Goal: Connect with others: Connect with other users

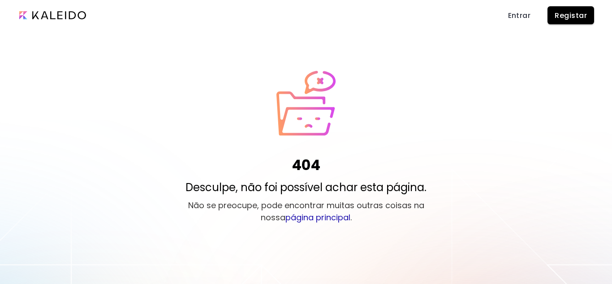
click at [608, 17] on div "Entrar Registar" at bounding box center [306, 15] width 612 height 30
click at [565, 21] on button "Registar" at bounding box center [571, 15] width 47 height 18
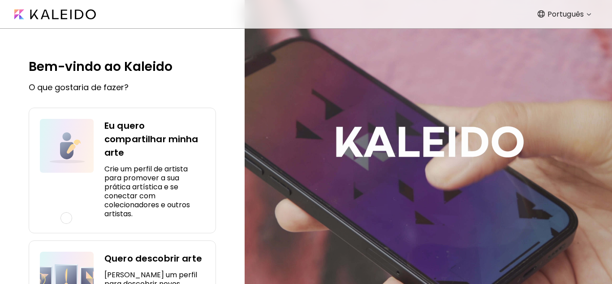
click at [105, 188] on h5 "Crie um perfil de artista para promover a sua prática artística e se conectar c…" at bounding box center [154, 192] width 100 height 54
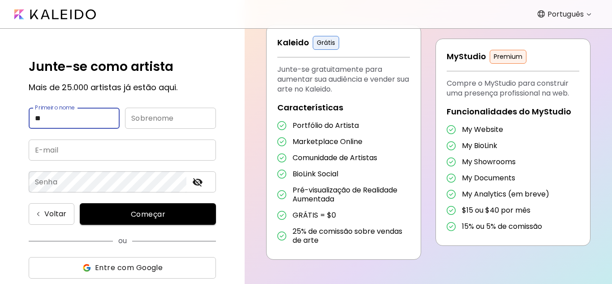
type input "*"
type input "***"
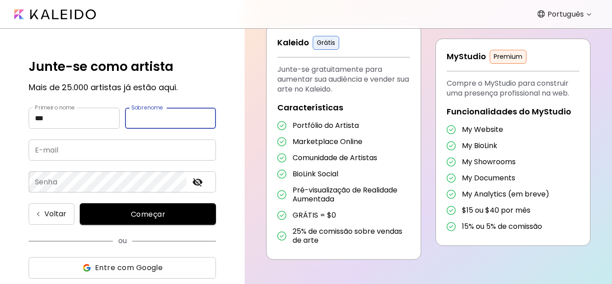
click at [142, 113] on input "text" at bounding box center [170, 118] width 91 height 21
type input "*"
type input "*******"
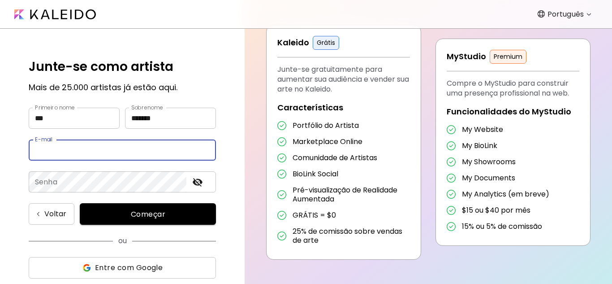
click at [132, 143] on input "email" at bounding box center [122, 149] width 187 height 21
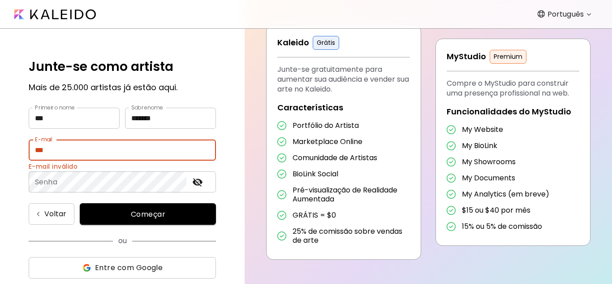
drag, startPoint x: 89, startPoint y: 143, endPoint x: 12, endPoint y: 163, distance: 79.2
click at [12, 163] on div "Junte-se como artista Mais de 25.000 artistas já estão aqui. Primeiro nome *** …" at bounding box center [122, 156] width 245 height 255
paste input "**********"
type input "**********"
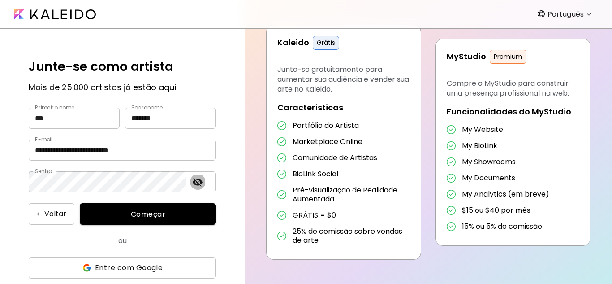
click at [205, 179] on button "toggle password visibility" at bounding box center [197, 181] width 15 height 15
click at [181, 207] on button "Começar" at bounding box center [148, 214] width 136 height 22
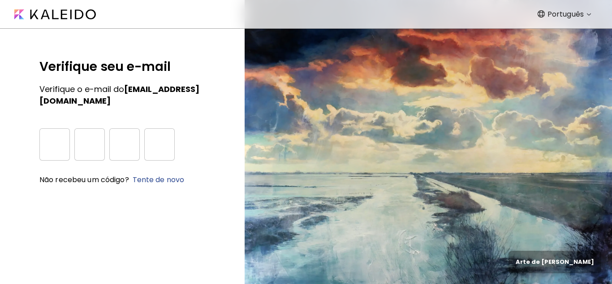
type input "*"
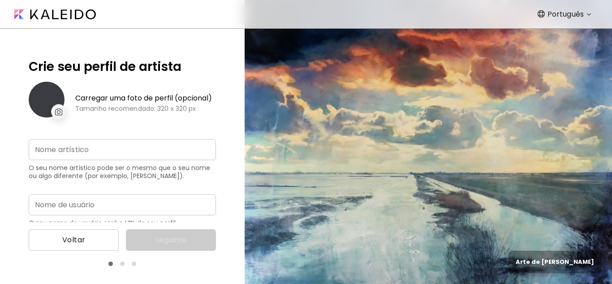
type input "**********"
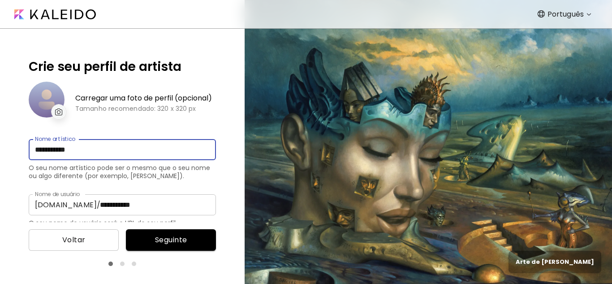
click at [93, 160] on input "**********" at bounding box center [122, 149] width 187 height 21
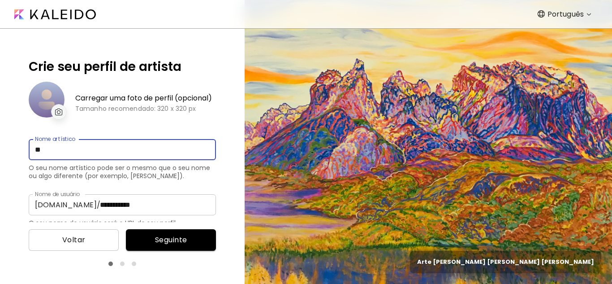
type input "*"
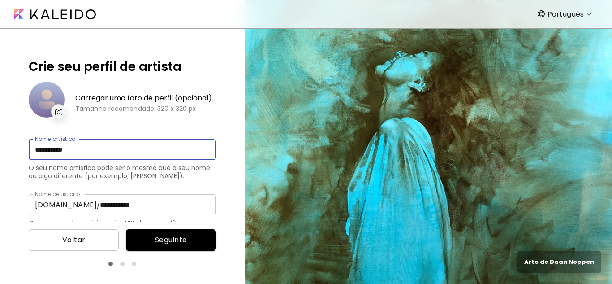
type input "**********"
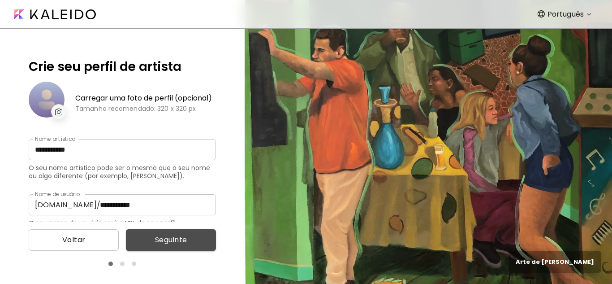
click at [165, 247] on button "Seguinte" at bounding box center [171, 240] width 90 height 22
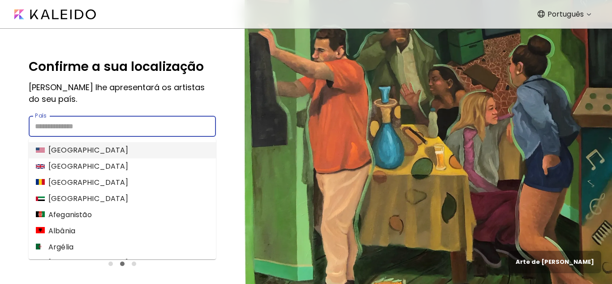
click at [183, 128] on input "País" at bounding box center [122, 126] width 187 height 21
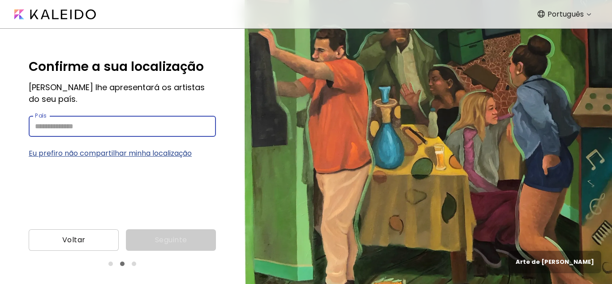
click at [183, 128] on input "País" at bounding box center [122, 126] width 187 height 21
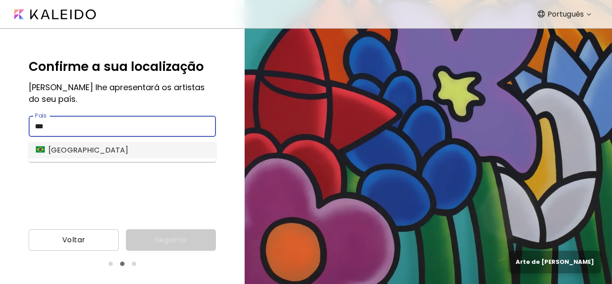
click at [165, 148] on li "Brasil" at bounding box center [122, 150] width 187 height 16
type input "******"
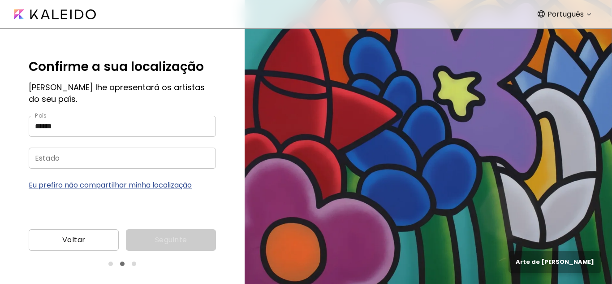
click at [186, 147] on body "**********" at bounding box center [306, 142] width 612 height 284
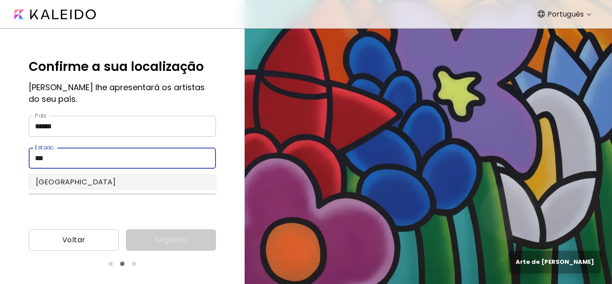
click at [136, 178] on li "São Paulo" at bounding box center [122, 182] width 187 height 16
type input "*********"
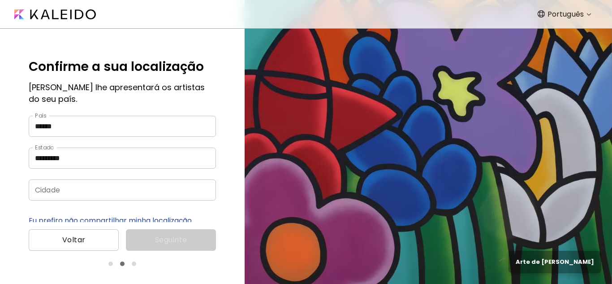
click at [163, 186] on input "Cidade" at bounding box center [114, 189] width 170 height 21
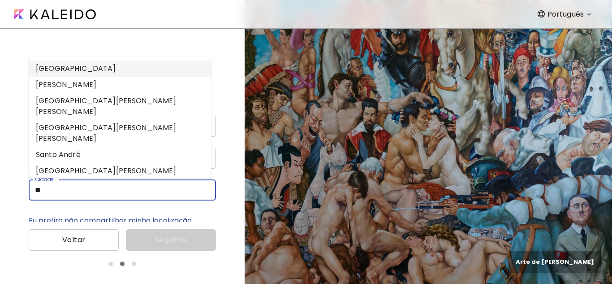
click at [74, 65] on li "São Paulo" at bounding box center [120, 69] width 183 height 16
type input "*********"
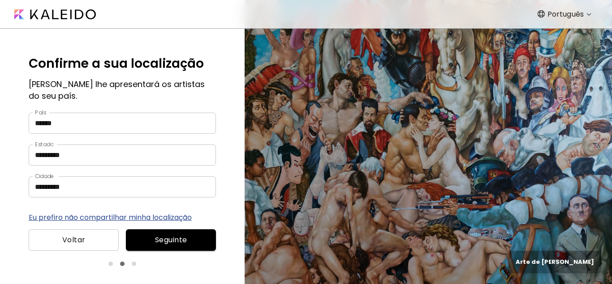
scroll to position [4, 0]
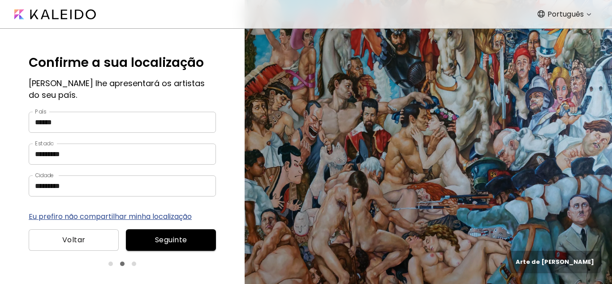
click at [193, 242] on span "Seguinte" at bounding box center [171, 239] width 76 height 11
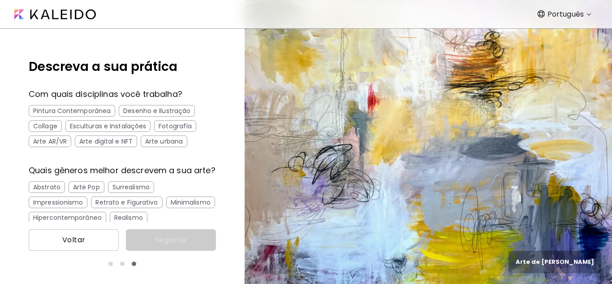
click at [76, 107] on div "Pintura Contemporânea" at bounding box center [72, 111] width 87 height 12
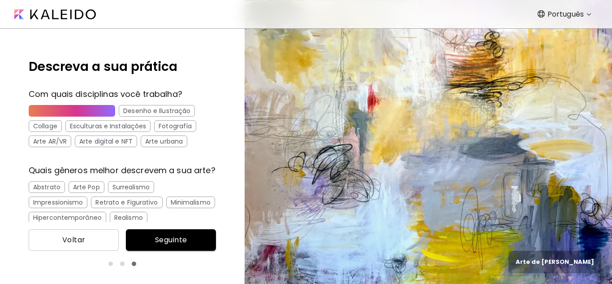
click at [125, 112] on div "Desenho e Ilustração" at bounding box center [157, 111] width 76 height 12
click at [43, 129] on div "Collage" at bounding box center [45, 126] width 33 height 12
click at [106, 126] on div "Esculturas e Instalações" at bounding box center [108, 126] width 86 height 12
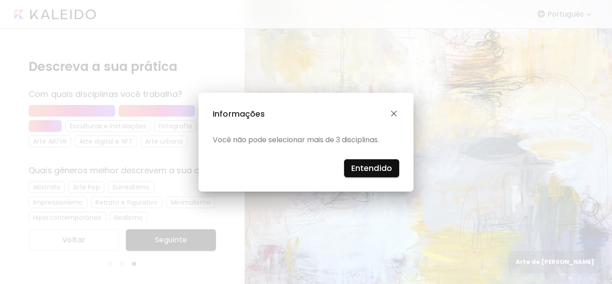
click at [390, 115] on button "button" at bounding box center [394, 113] width 10 height 13
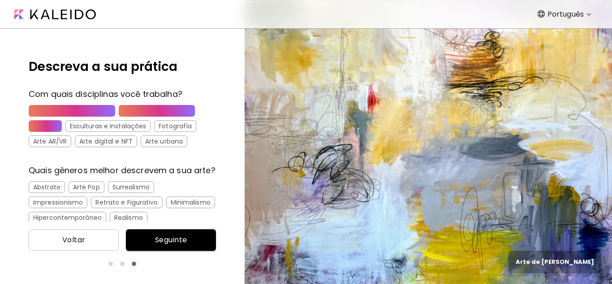
click at [40, 129] on div "Collage" at bounding box center [45, 126] width 33 height 12
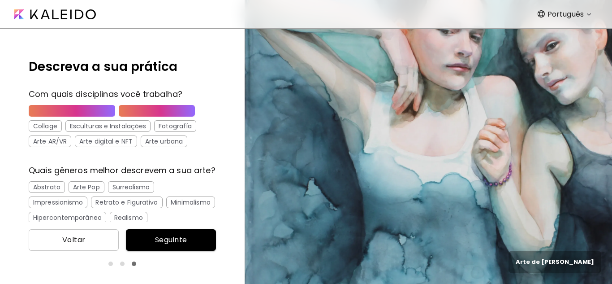
click at [123, 127] on div "Esculturas e Instalações" at bounding box center [108, 126] width 86 height 12
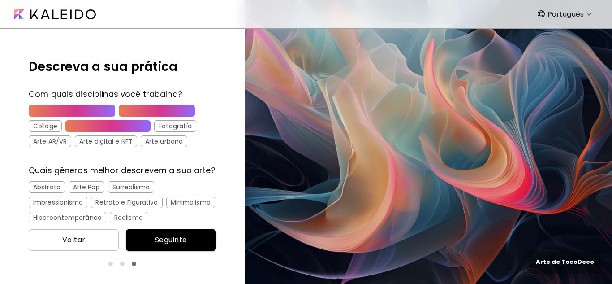
click at [57, 193] on div "Abstrato" at bounding box center [47, 187] width 36 height 12
click at [77, 193] on div "Arte Pop" at bounding box center [87, 187] width 36 height 12
click at [61, 193] on div "Abstrato" at bounding box center [47, 187] width 36 height 12
click at [112, 208] on div "Retrato e Figurativo" at bounding box center [126, 202] width 71 height 12
click at [44, 193] on div "Abstrato" at bounding box center [47, 187] width 36 height 12
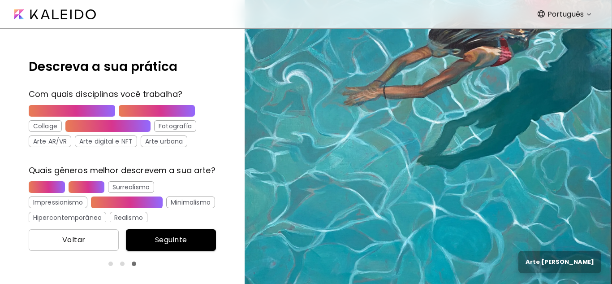
click at [139, 193] on div "Surrealismo" at bounding box center [131, 187] width 46 height 12
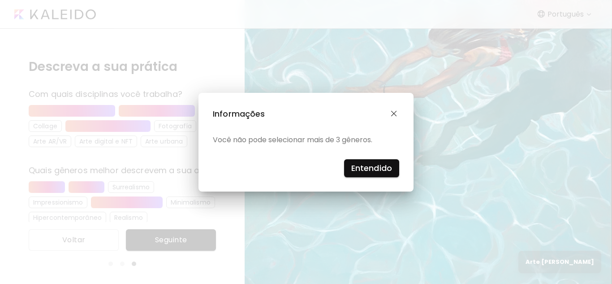
click at [361, 169] on h4 "Entendido" at bounding box center [371, 167] width 41 height 13
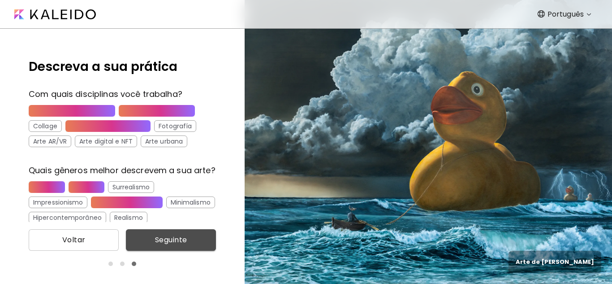
click at [160, 236] on span "Seguinte" at bounding box center [171, 239] width 76 height 11
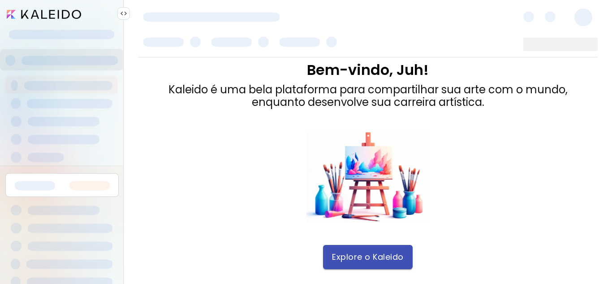
click at [359, 256] on span "Explore o Kaleido" at bounding box center [368, 257] width 72 height 10
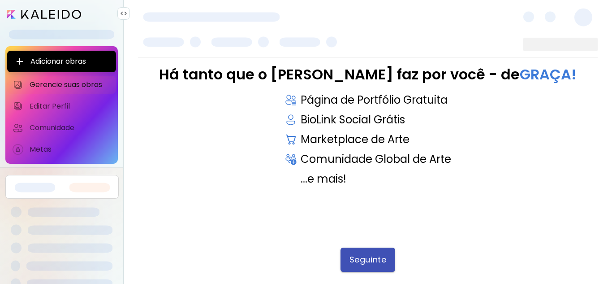
click at [361, 251] on button "Seguinte" at bounding box center [368, 259] width 55 height 24
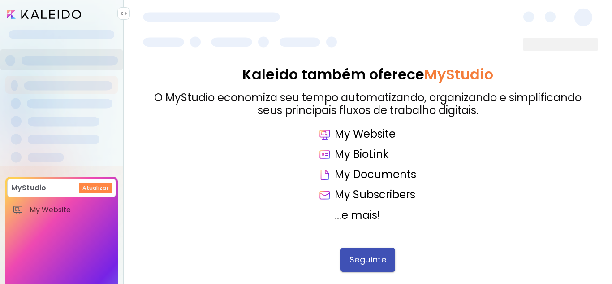
click at [358, 248] on button "Seguinte" at bounding box center [368, 259] width 55 height 24
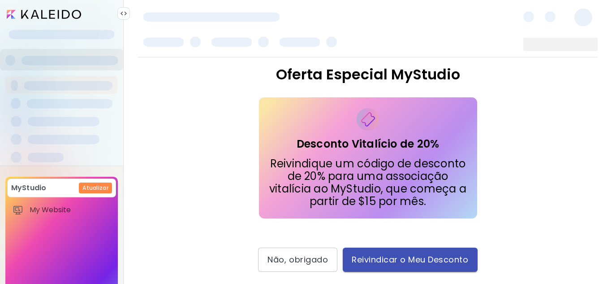
click at [374, 255] on span "Reivindicar o Meu Desconto" at bounding box center [410, 260] width 117 height 10
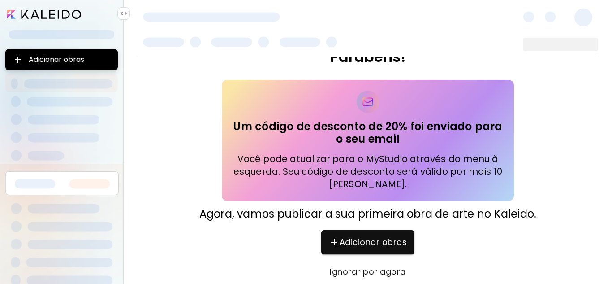
scroll to position [18, 0]
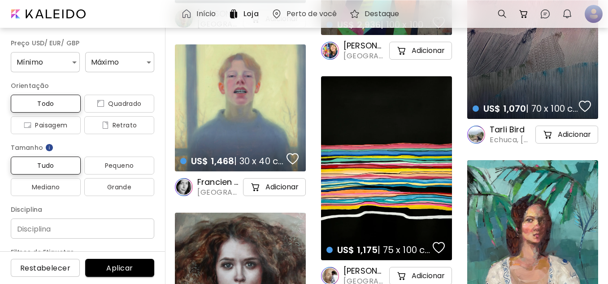
scroll to position [795, 0]
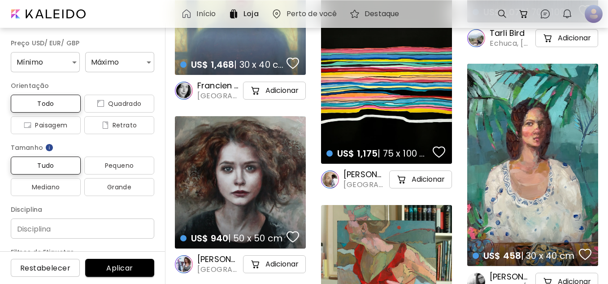
click at [253, 39] on div "US$ 1,468 | 30 x 40 cm details" at bounding box center [240, 56] width 134 height 40
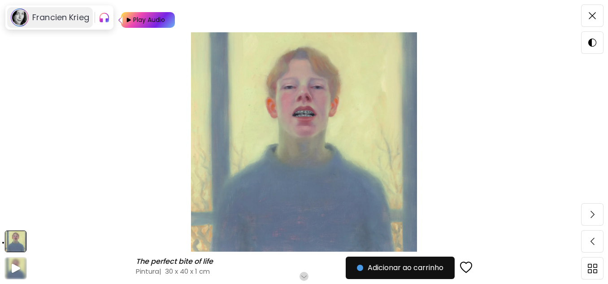
click at [70, 16] on h6 "Francien Krieg" at bounding box center [60, 17] width 57 height 11
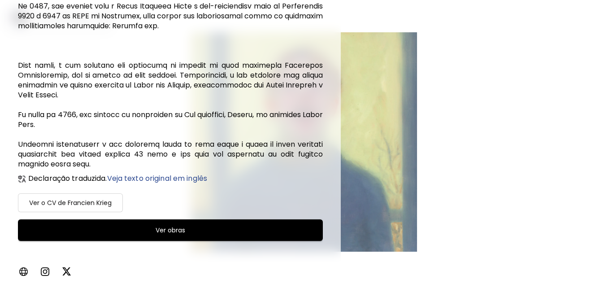
scroll to position [554, 0]
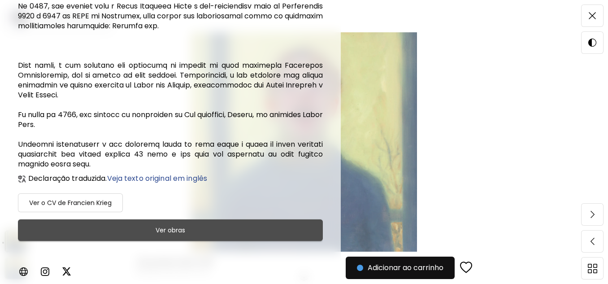
click at [175, 235] on h6 "Ver obras" at bounding box center [171, 230] width 30 height 11
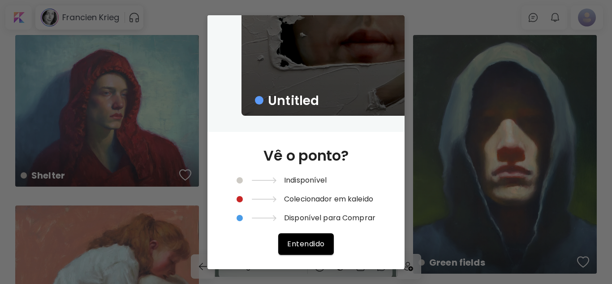
click at [422, 191] on div "Untitled Vê o ponto? Indisponível Colecionador em kaleido Disponível para Compr…" at bounding box center [306, 142] width 612 height 284
click at [314, 250] on button "Entendido" at bounding box center [305, 244] width 55 height 22
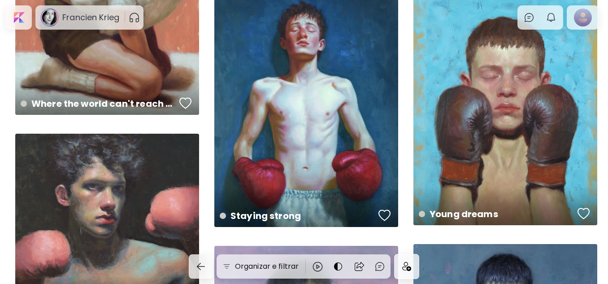
scroll to position [328, 0]
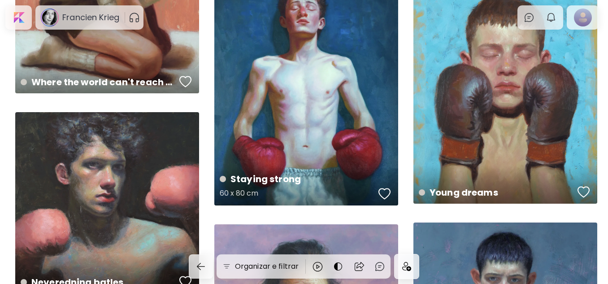
click at [327, 138] on div "Staying strong 60 x 80 cm" at bounding box center [306, 86] width 184 height 238
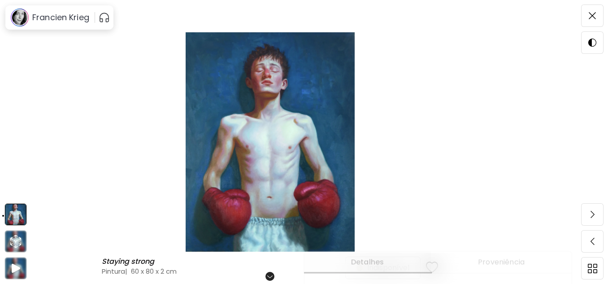
scroll to position [117, 0]
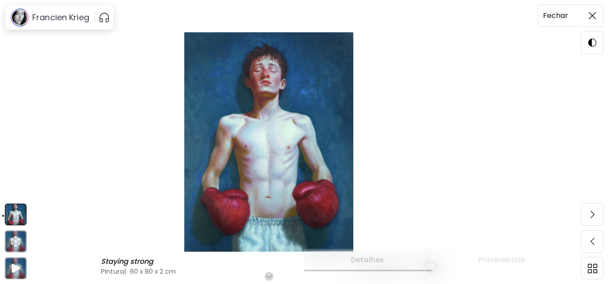
click at [590, 12] on img at bounding box center [592, 15] width 7 height 7
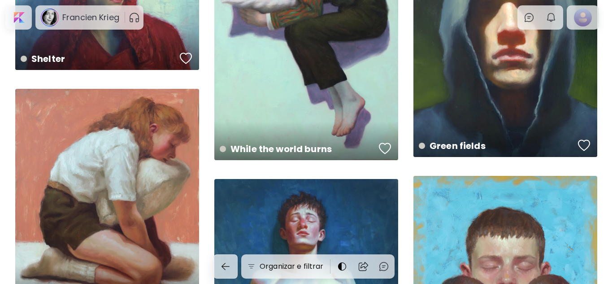
scroll to position [328, 0]
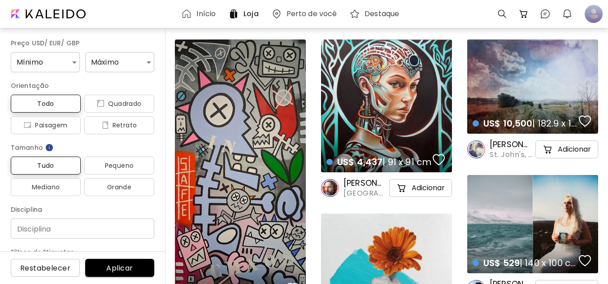
scroll to position [795, 0]
click at [41, 68] on body "Início Loja Perto de você Destaque 0 0 0 Preço USD/ EUR/ GBP Mínimo * Máximo * …" at bounding box center [304, 142] width 608 height 284
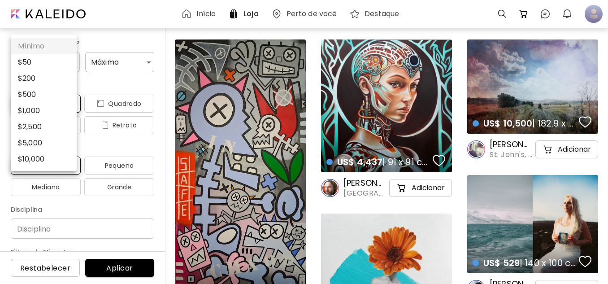
click at [93, 42] on div at bounding box center [304, 142] width 608 height 284
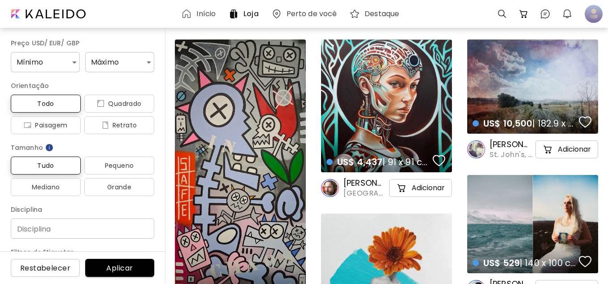
click at [210, 15] on h6 "Início" at bounding box center [205, 13] width 19 height 7
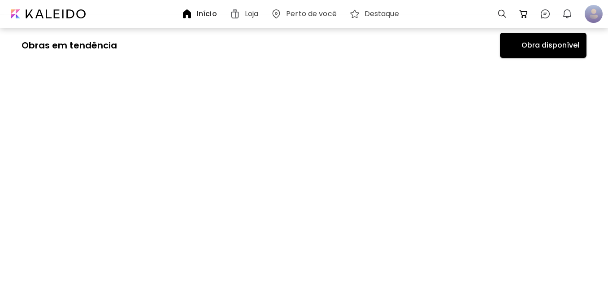
scroll to position [344, 0]
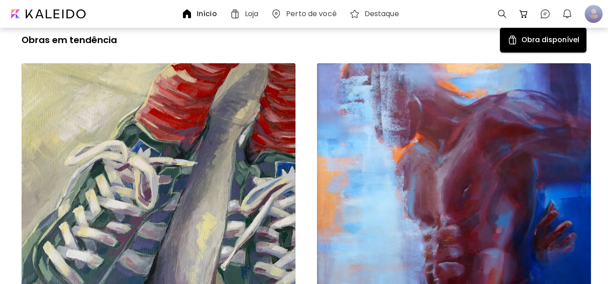
click at [187, 130] on div "Little dark in a rising storm [not leaving] Pintura | 30 x 30 cm" at bounding box center [159, 202] width 274 height 279
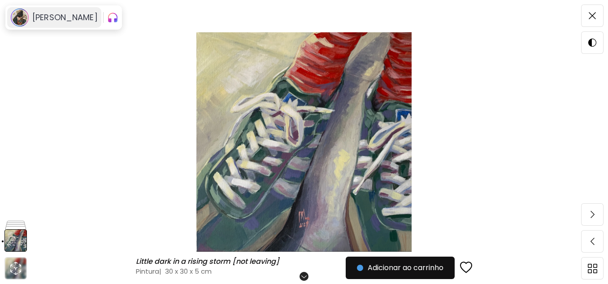
click at [60, 19] on h6 "Paola R Lopera" at bounding box center [64, 17] width 65 height 11
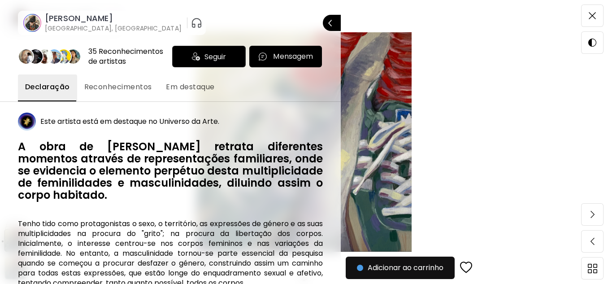
click at [92, 22] on h6 "Paola R Lopera" at bounding box center [113, 18] width 137 height 11
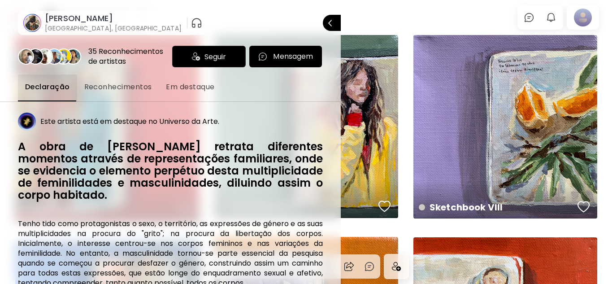
click at [411, 140] on div at bounding box center [304, 142] width 608 height 284
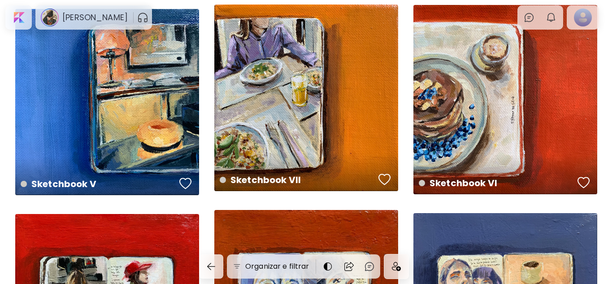
scroll to position [273, 0]
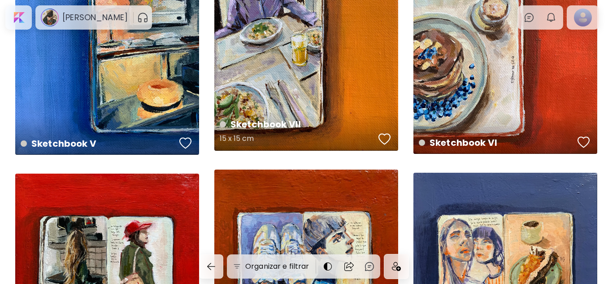
click at [316, 62] on div "Sketchbook VII 15 x 15 cm" at bounding box center [306, 57] width 184 height 186
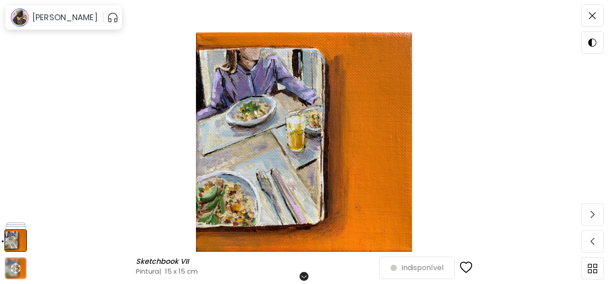
scroll to position [78, 0]
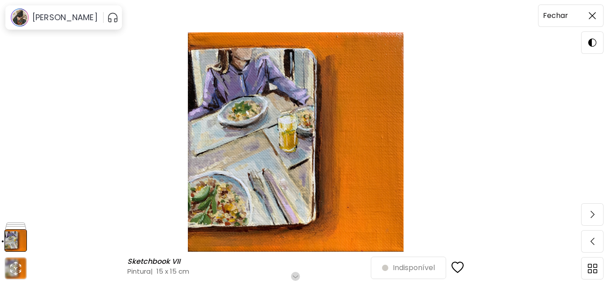
click at [590, 10] on span at bounding box center [592, 15] width 19 height 19
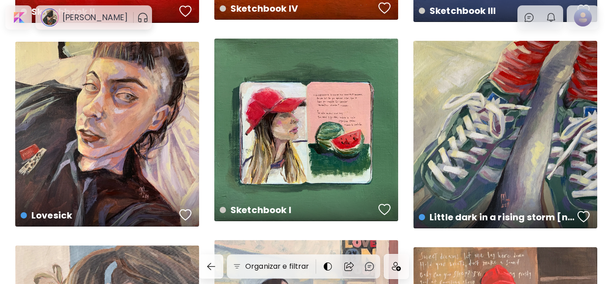
scroll to position [608, 0]
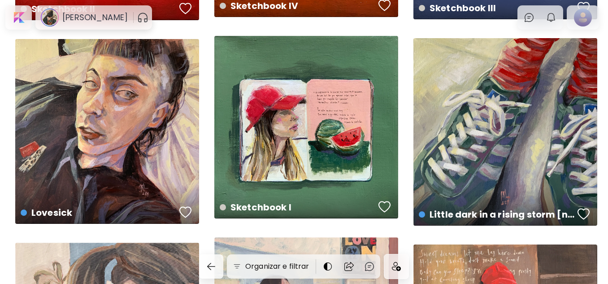
click at [492, 141] on div "Little dark in a rising storm [not leaving] US$ 400 | 30 x 30 cm" at bounding box center [505, 131] width 184 height 187
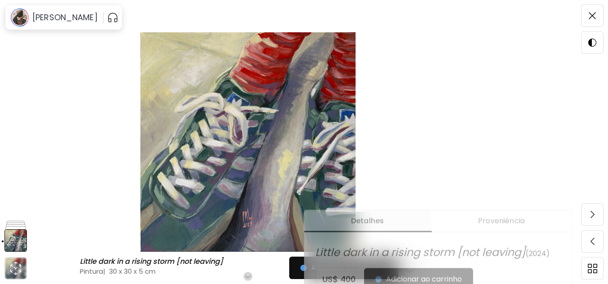
scroll to position [181, 0]
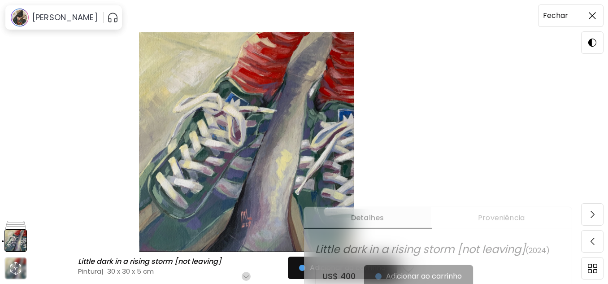
click at [595, 12] on span at bounding box center [592, 15] width 19 height 19
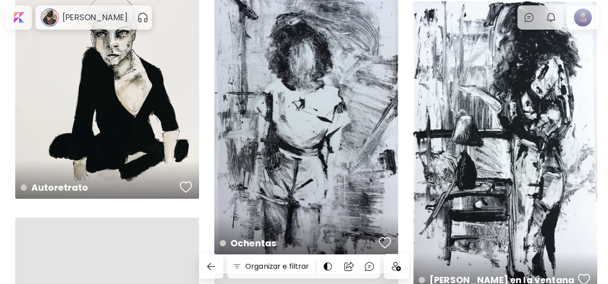
scroll to position [1507, 0]
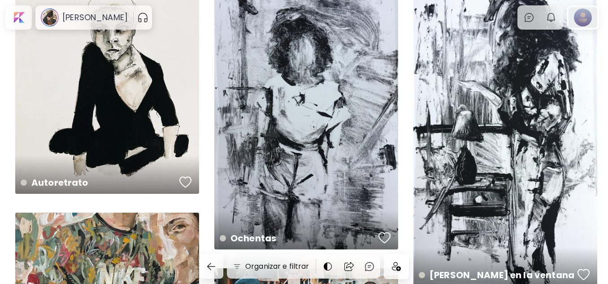
click at [577, 20] on div at bounding box center [582, 17] width 29 height 21
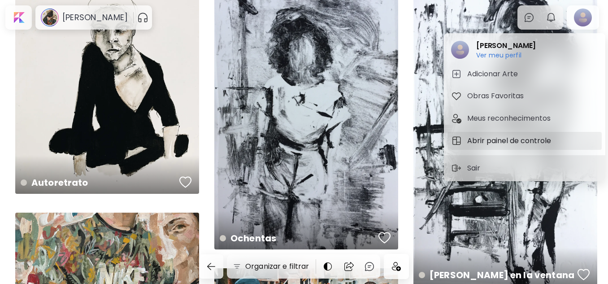
click at [504, 143] on h5 "Abrir painel de controle" at bounding box center [510, 140] width 87 height 11
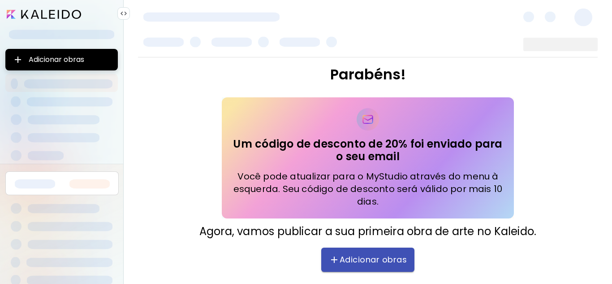
scroll to position [18, 0]
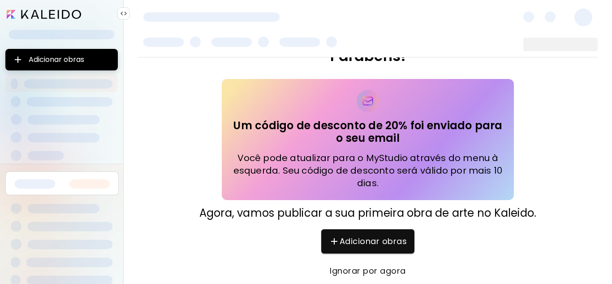
click at [344, 273] on span "Ignorar por agora" at bounding box center [367, 271] width 75 height 10
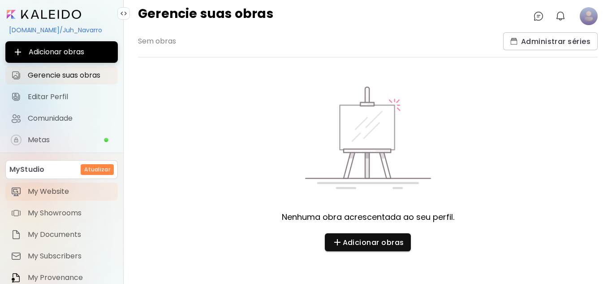
click at [47, 195] on span "My Website" at bounding box center [70, 191] width 85 height 9
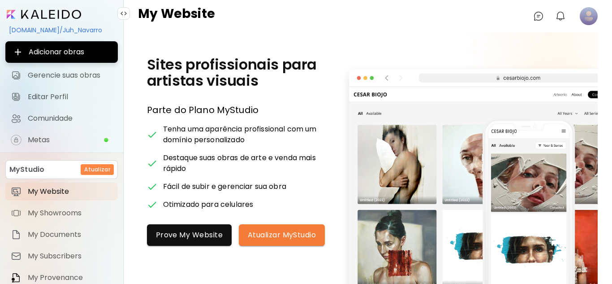
scroll to position [75, 0]
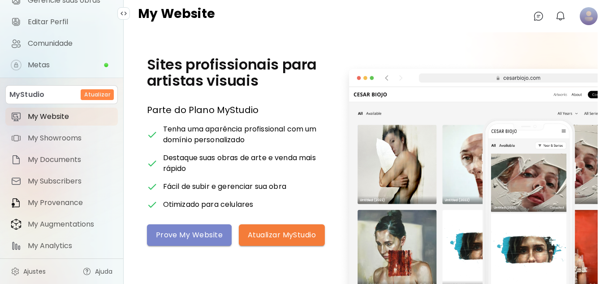
click at [174, 237] on span "Prove My Website" at bounding box center [189, 234] width 67 height 9
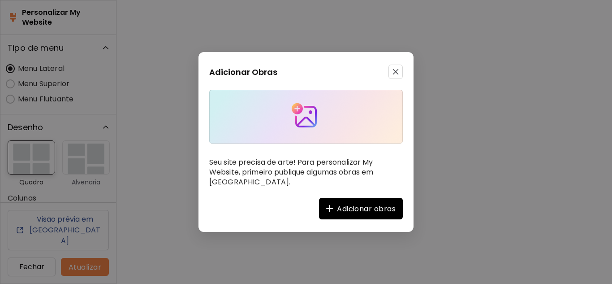
click at [394, 76] on button "button" at bounding box center [396, 72] width 14 height 14
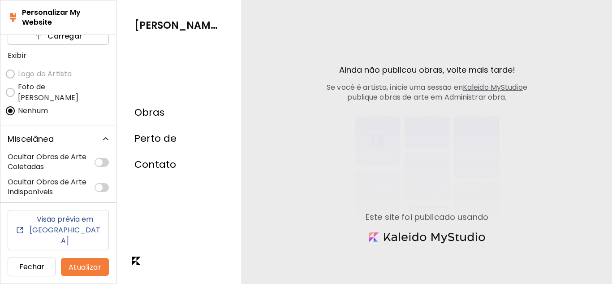
scroll to position [570, 0]
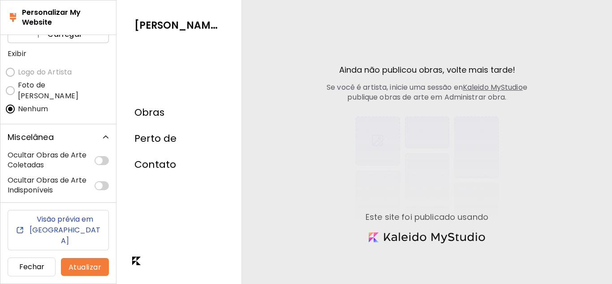
click at [323, 176] on div "Ainda não publicou obras, volte mais tarde! Se você é artista, inicie uma sessã…" at bounding box center [427, 120] width 215 height 240
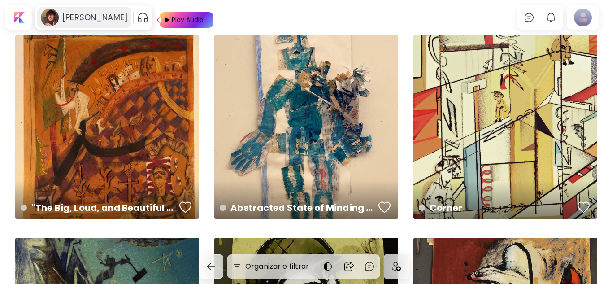
click at [104, 21] on h6 "[PERSON_NAME]" at bounding box center [94, 17] width 65 height 11
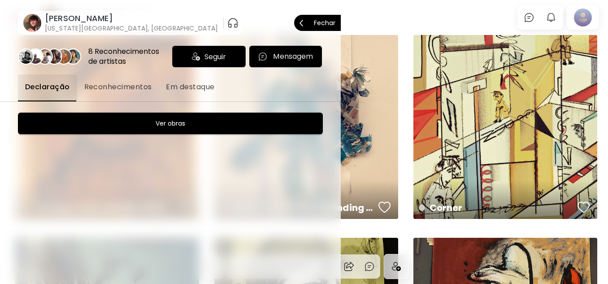
click at [201, 54] on div "Seguir" at bounding box center [209, 57] width 74 height 22
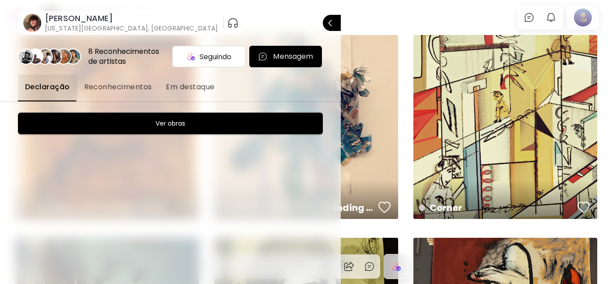
click at [408, 17] on div at bounding box center [304, 142] width 608 height 284
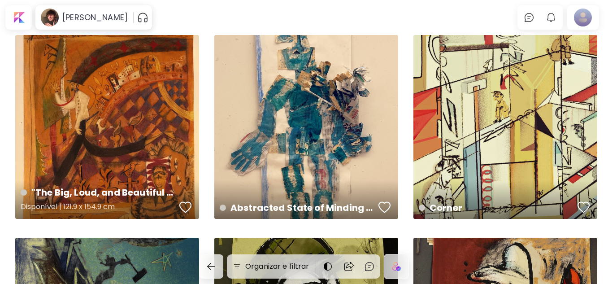
click at [129, 119] on div ""The Big, Loud, and Beautiful Apple" Disponível | 121.9 x 154.9 cm" at bounding box center [107, 127] width 184 height 184
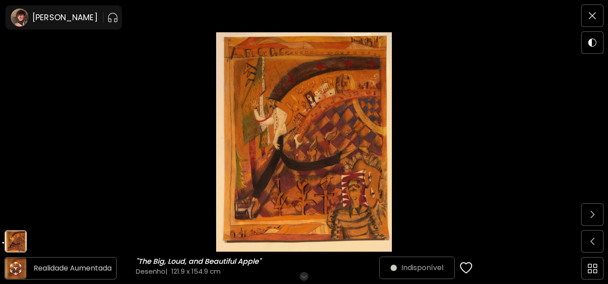
click at [9, 266] on icon "animation" at bounding box center [16, 268] width 14 height 14
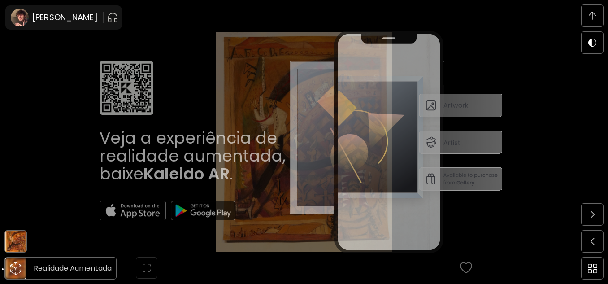
scroll to position [345, 0]
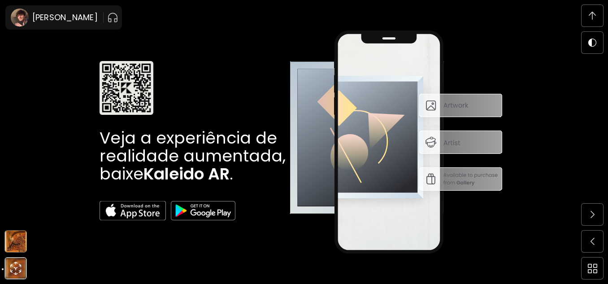
drag, startPoint x: 11, startPoint y: 244, endPoint x: 14, endPoint y: 252, distance: 8.2
click at [14, 252] on div at bounding box center [15, 241] width 22 height 22
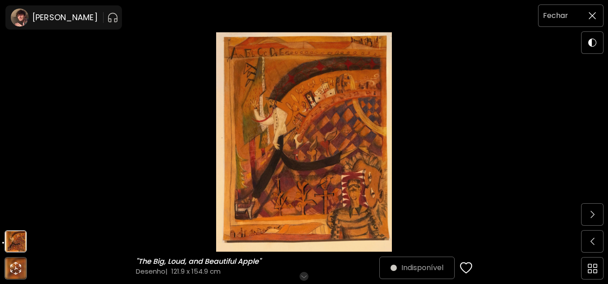
click at [593, 10] on span at bounding box center [592, 15] width 19 height 19
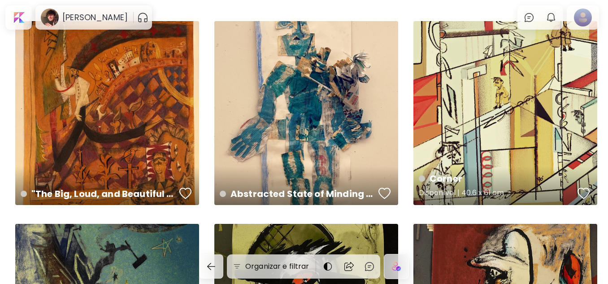
scroll to position [17, 0]
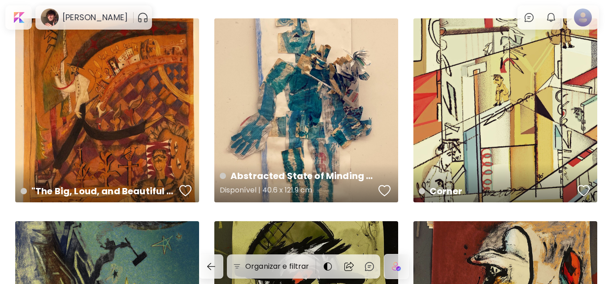
click at [330, 108] on div "Abstracted State of Minding Flowers Disponível | 40.6 x 121.9 cm" at bounding box center [306, 110] width 184 height 184
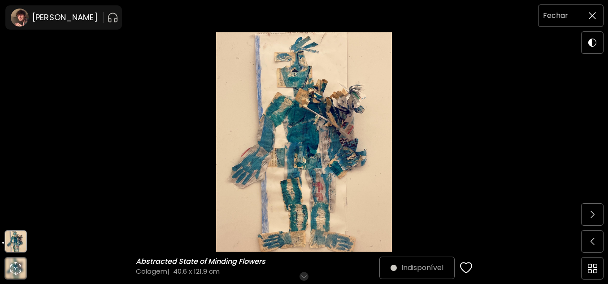
click at [582, 15] on div at bounding box center [592, 16] width 22 height 22
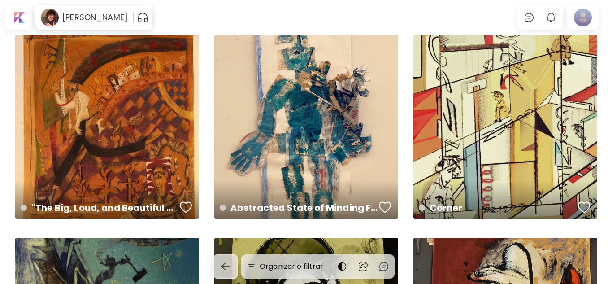
scroll to position [17, 0]
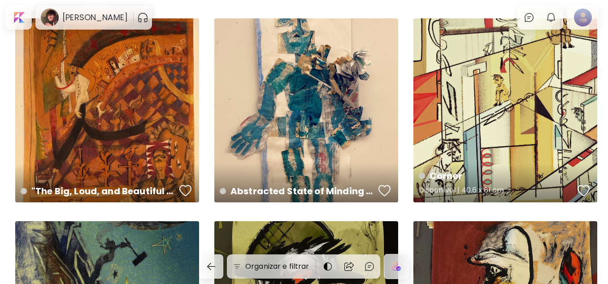
click at [479, 150] on div "Corner Disponível | 40.6 x 61 cm" at bounding box center [505, 110] width 184 height 184
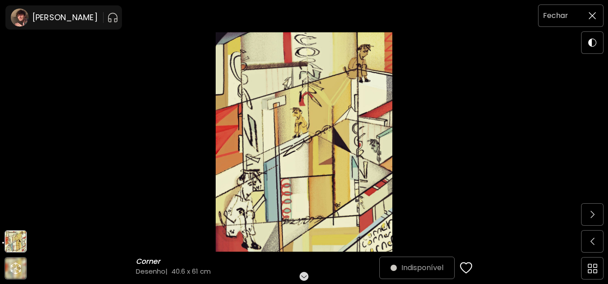
click at [593, 17] on img at bounding box center [592, 15] width 7 height 7
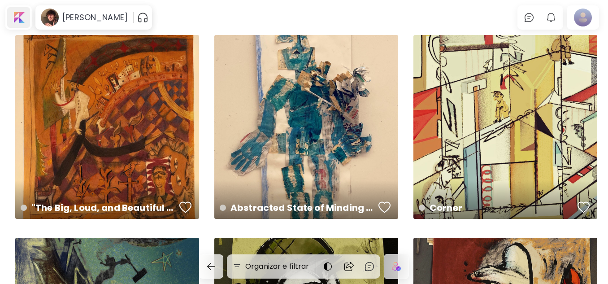
click at [13, 13] on div at bounding box center [18, 17] width 23 height 21
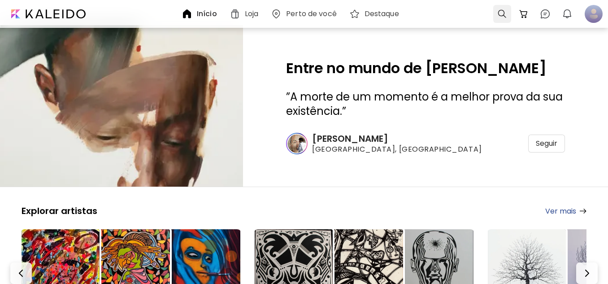
click at [503, 9] on div at bounding box center [502, 14] width 18 height 18
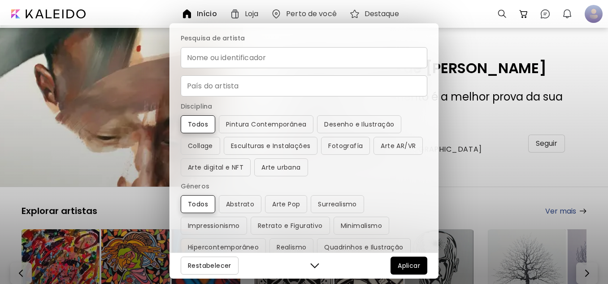
click at [325, 56] on input "Nome ou identificador" at bounding box center [304, 57] width 247 height 21
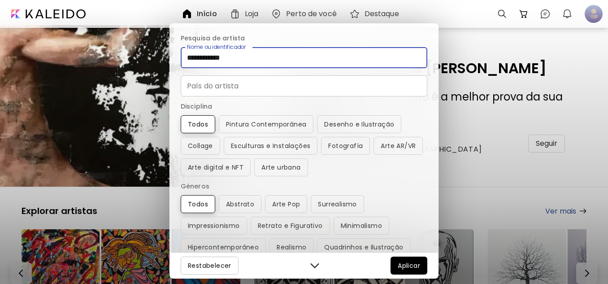
type input "**********"
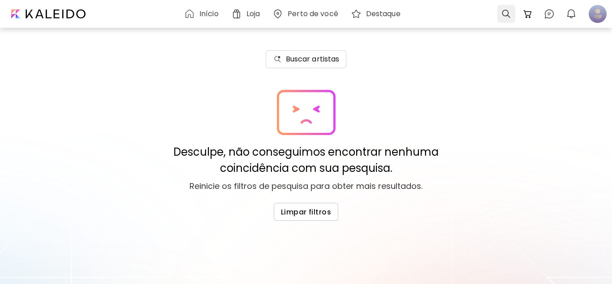
click at [510, 14] on div at bounding box center [507, 14] width 18 height 18
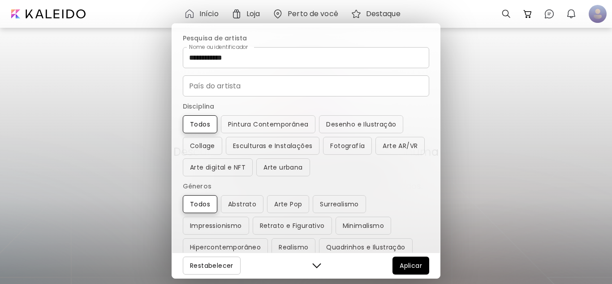
click at [510, 114] on div "**********" at bounding box center [306, 142] width 612 height 284
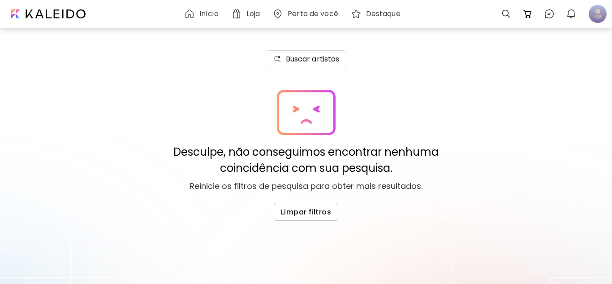
click at [208, 12] on h6 "Início" at bounding box center [208, 13] width 19 height 7
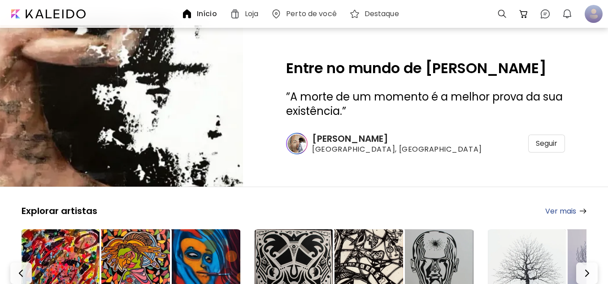
click at [335, 136] on h6 "Cesar Biojo" at bounding box center [396, 139] width 169 height 12
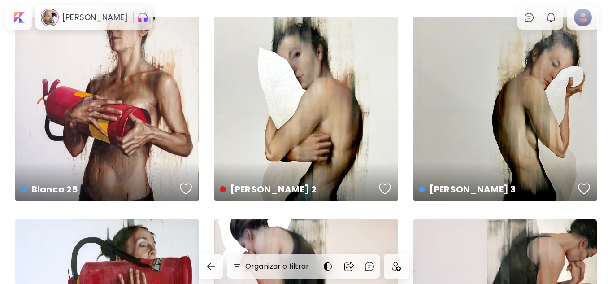
scroll to position [831, 0]
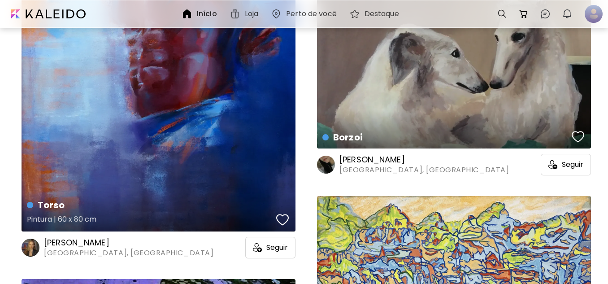
scroll to position [769, 0]
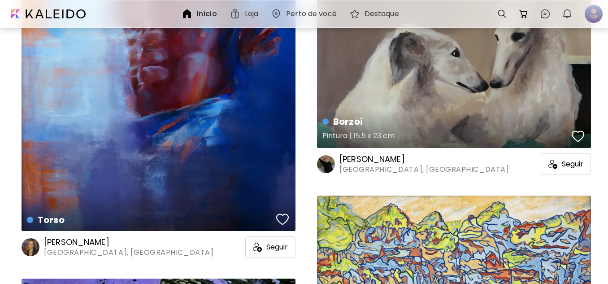
click at [414, 134] on h5 "Pintura | 15.5 x 23 cm" at bounding box center [445, 137] width 247 height 18
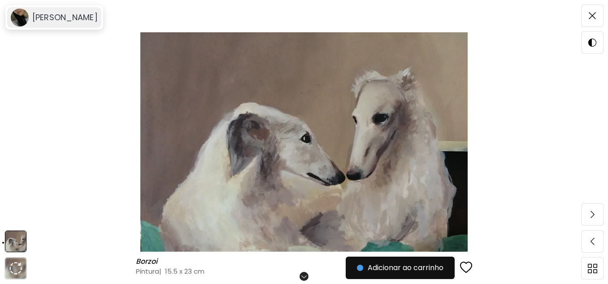
click at [83, 22] on h6 "Mariana Bravo Espinosa" at bounding box center [64, 17] width 65 height 11
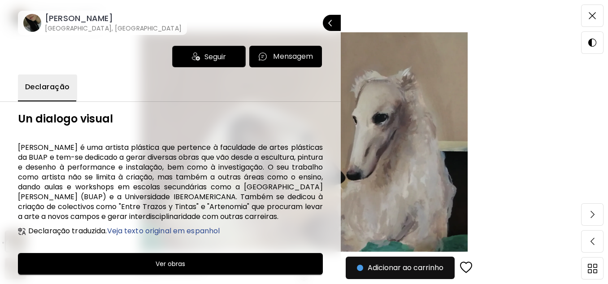
click at [122, 22] on h6 "Mariana Bravo Espinosa" at bounding box center [113, 18] width 137 height 11
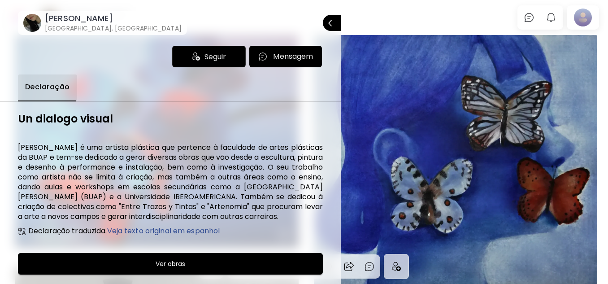
click at [416, 121] on div at bounding box center [304, 142] width 608 height 284
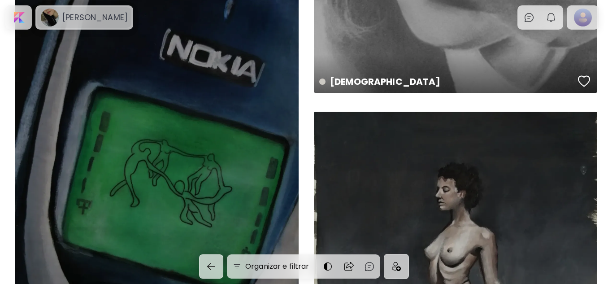
click at [131, 13] on div "Mariana Bravo Espinosa" at bounding box center [84, 17] width 94 height 21
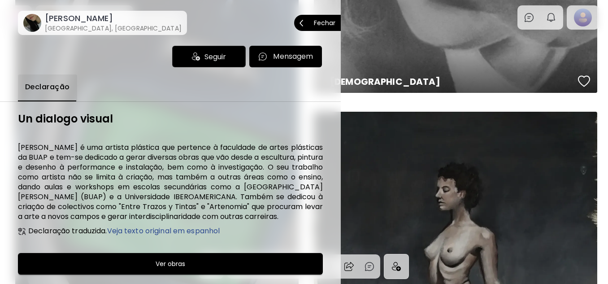
click at [225, 55] on div "Seguir" at bounding box center [209, 57] width 74 height 22
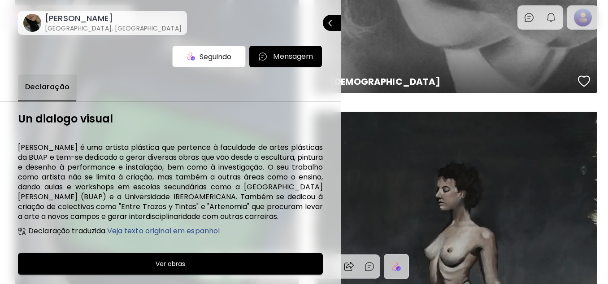
click at [386, 39] on div at bounding box center [304, 142] width 608 height 284
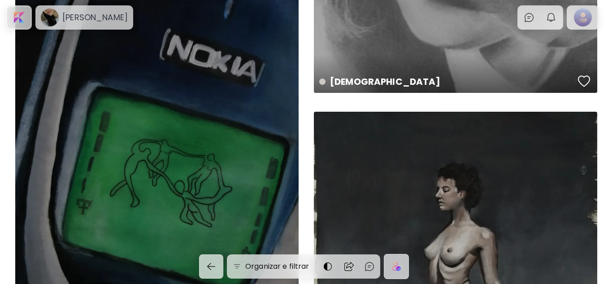
click at [20, 12] on div at bounding box center [18, 17] width 23 height 21
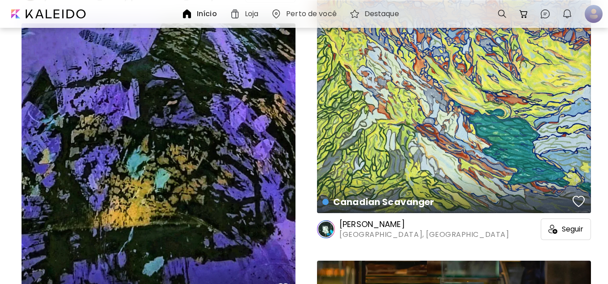
scroll to position [1027, 0]
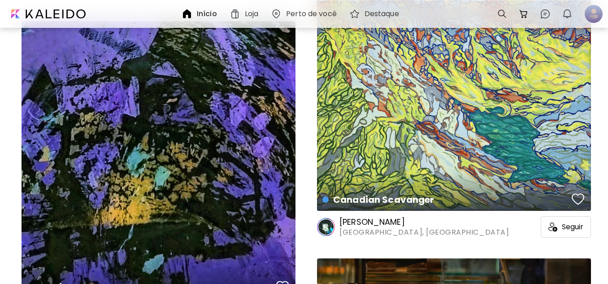
click at [401, 134] on div "Canadian Scavanger Pintura | 30 x 30 cm" at bounding box center [454, 74] width 274 height 273
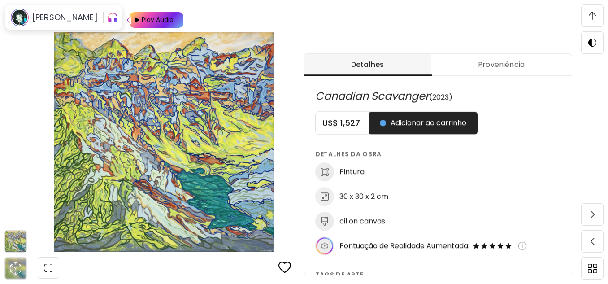
scroll to position [452, 0]
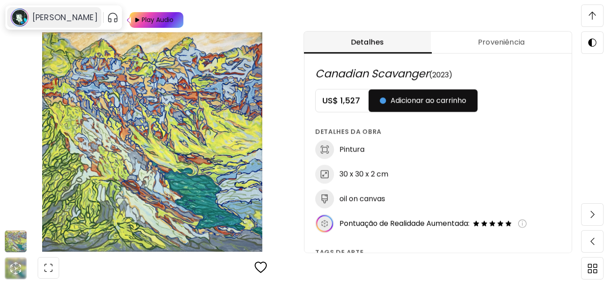
click at [40, 15] on h6 "Tzu Chen Chen" at bounding box center [64, 17] width 65 height 11
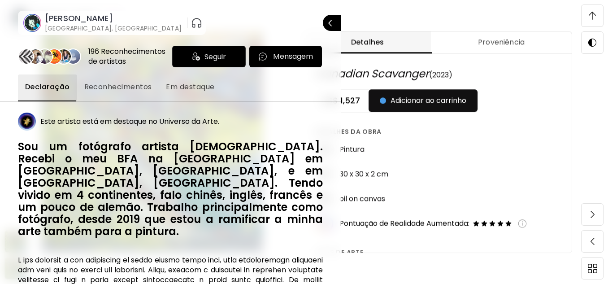
click at [119, 52] on div "196 Reconhecimentos de artistas" at bounding box center [128, 57] width 80 height 20
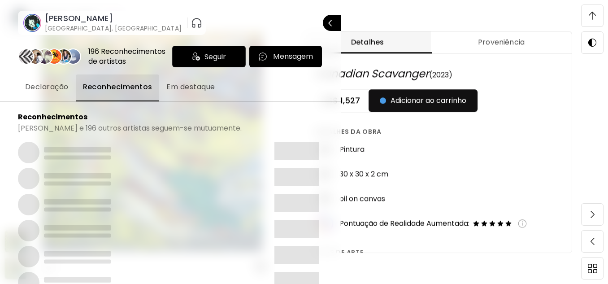
click at [77, 17] on h6 "Tzu Chen Chen" at bounding box center [113, 18] width 137 height 11
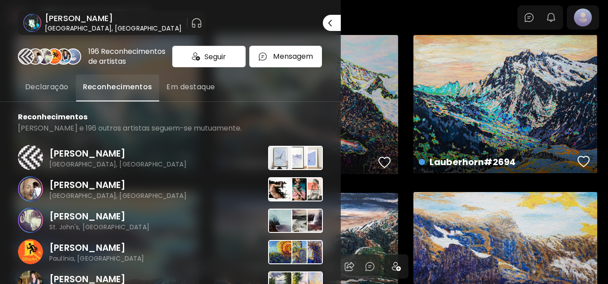
click at [391, 13] on div at bounding box center [304, 142] width 608 height 284
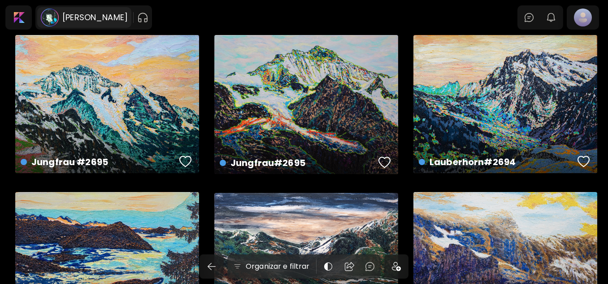
click at [98, 22] on h6 "Tzu Chen Chen" at bounding box center [94, 17] width 65 height 11
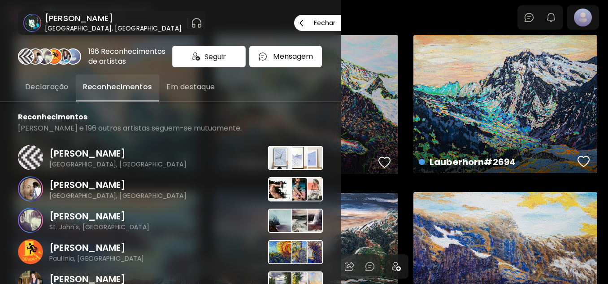
click at [199, 52] on div "Seguir" at bounding box center [209, 57] width 74 height 22
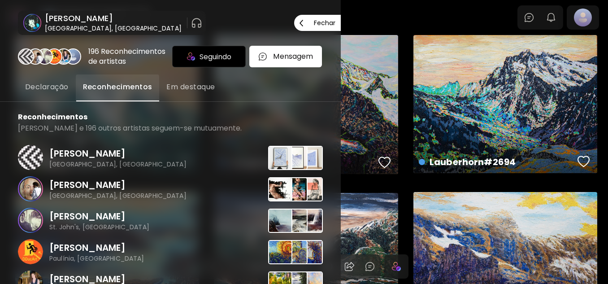
click at [325, 22] on p "Fechar" at bounding box center [325, 23] width 22 height 6
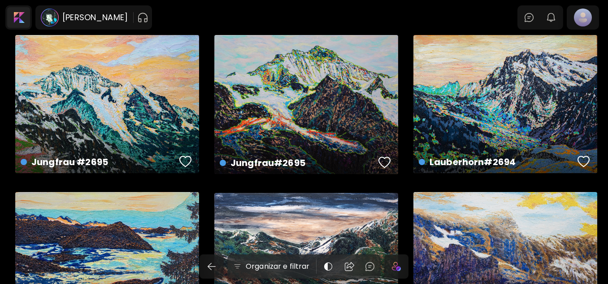
click at [26, 23] on div at bounding box center [18, 17] width 23 height 21
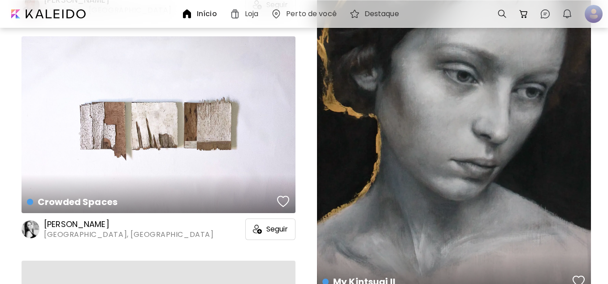
scroll to position [4377, 0]
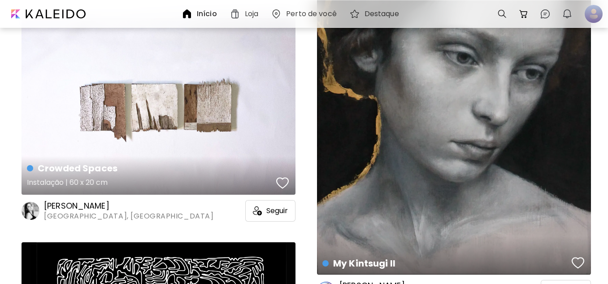
click at [152, 95] on div "Crowded Spaces Instalação | 60 x 20 cm" at bounding box center [159, 106] width 274 height 177
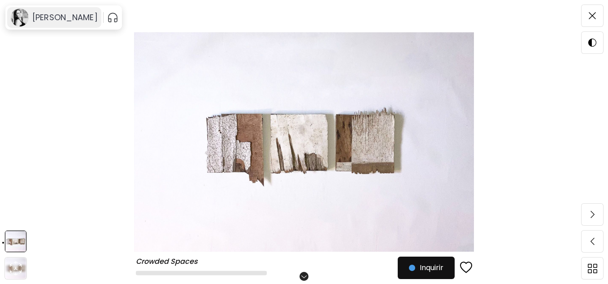
click at [77, 24] on div "Ivannia Lasso" at bounding box center [54, 17] width 94 height 21
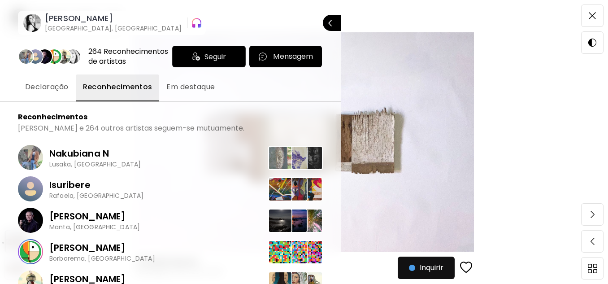
click at [79, 19] on h6 "Ivannia Lasso" at bounding box center [113, 18] width 137 height 11
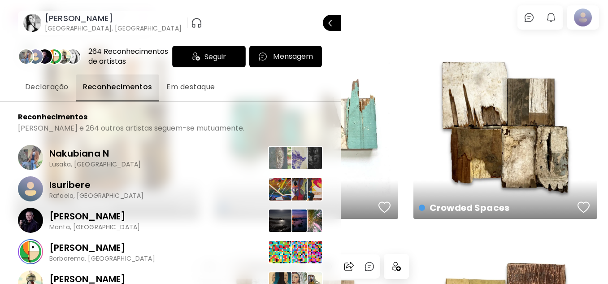
click at [395, 70] on div at bounding box center [304, 142] width 608 height 284
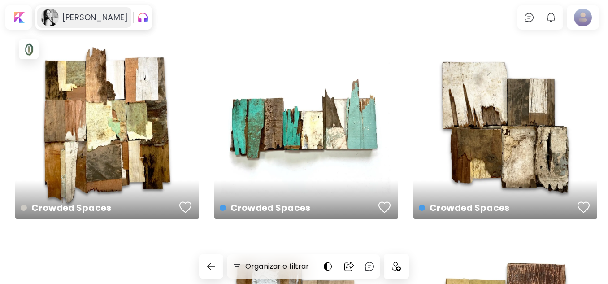
click at [70, 24] on div "Ivannia Lasso" at bounding box center [84, 17] width 94 height 21
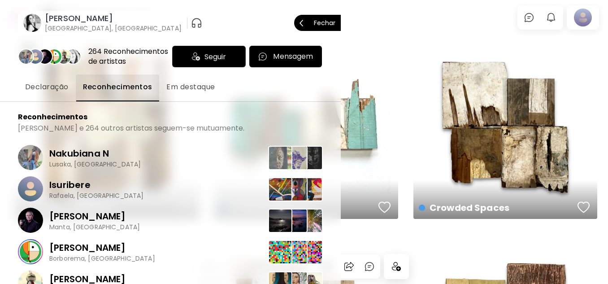
click at [182, 57] on div "Seguir" at bounding box center [209, 57] width 74 height 22
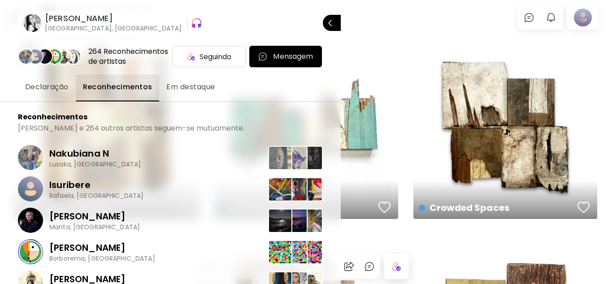
click at [477, 144] on div at bounding box center [304, 142] width 608 height 284
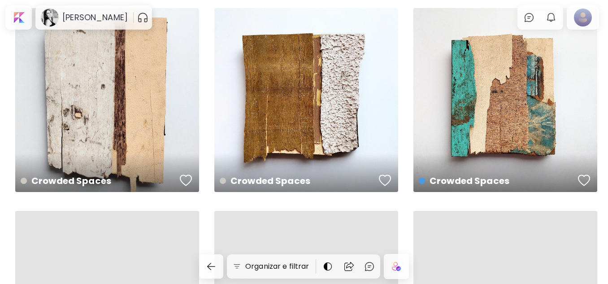
scroll to position [2260, 0]
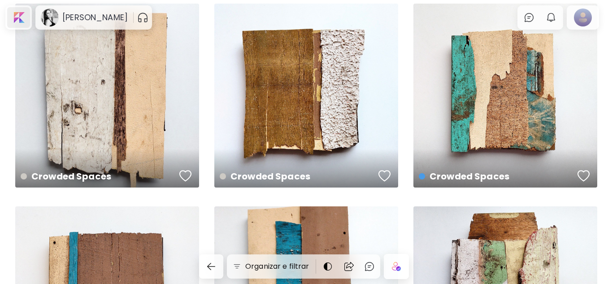
click at [24, 26] on div at bounding box center [18, 17] width 23 height 21
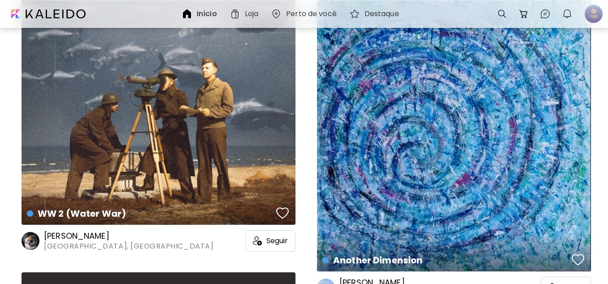
scroll to position [5187, 0]
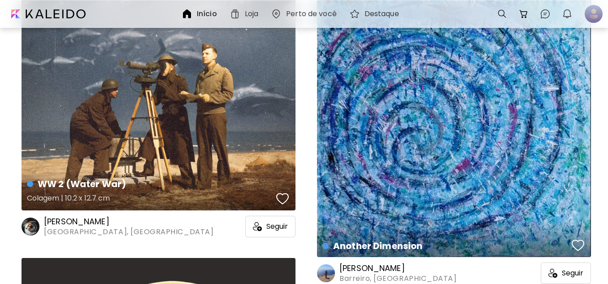
click at [199, 100] on div "WW 2 (Water War) Colagem | 10.2 x 12.7 cm" at bounding box center [159, 27] width 274 height 365
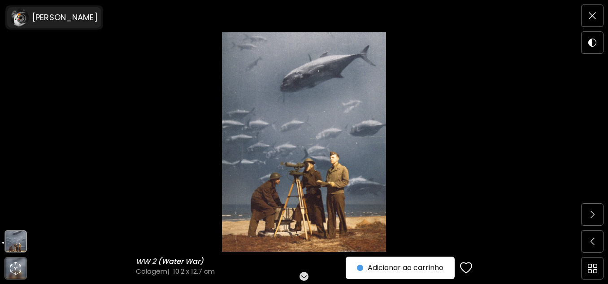
click at [69, 17] on h6 "Oliver Merges" at bounding box center [64, 17] width 65 height 11
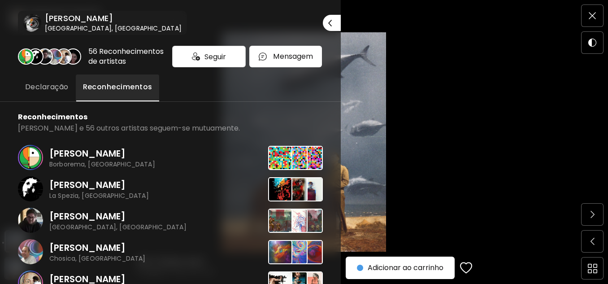
click at [51, 12] on div "Oliver Merges Innsbruck, Áustria" at bounding box center [102, 22] width 165 height 27
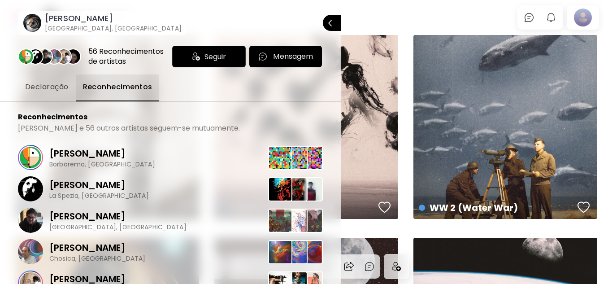
click at [405, 40] on div at bounding box center [304, 142] width 608 height 284
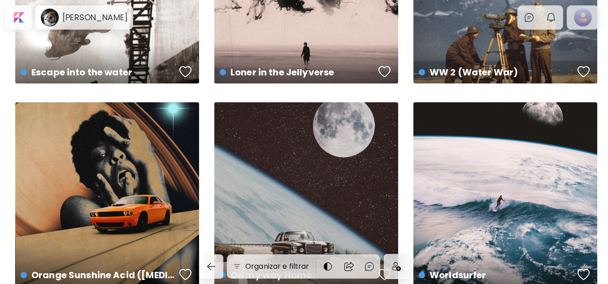
scroll to position [122, 0]
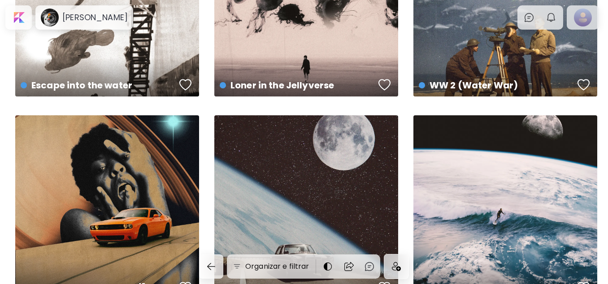
click at [405, 39] on div "Orange Sunshine Acid (ALD-52) US$ 65 | 10.2 x 12.7 cm On my way Home US$ 65 | 1…" at bounding box center [303, 217] width 577 height 608
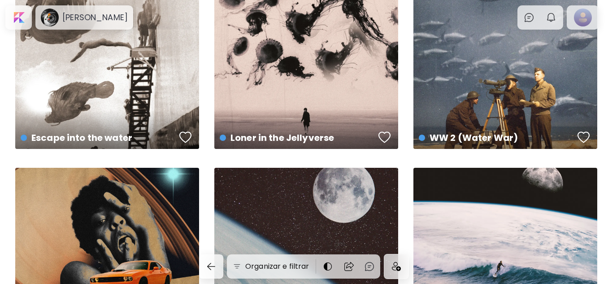
scroll to position [0, 0]
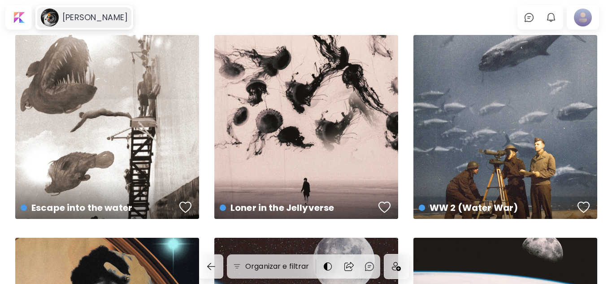
click at [96, 10] on div "Oliver Merges" at bounding box center [84, 17] width 94 height 21
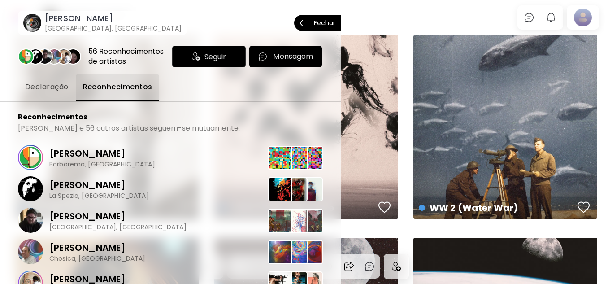
click at [186, 56] on div "Seguir" at bounding box center [209, 57] width 74 height 22
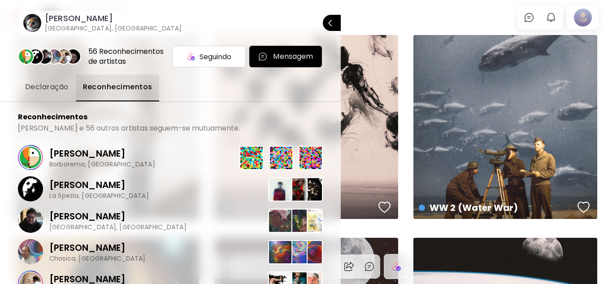
click at [123, 160] on p "Felipe De Vicente" at bounding box center [102, 153] width 106 height 13
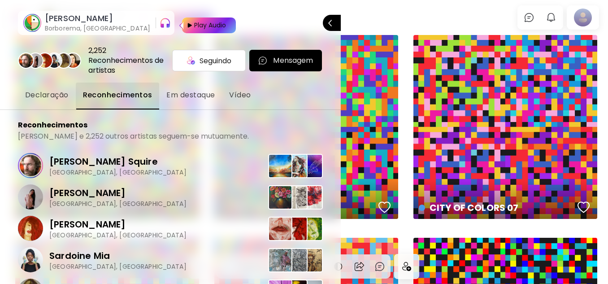
click at [386, 14] on div at bounding box center [304, 142] width 608 height 284
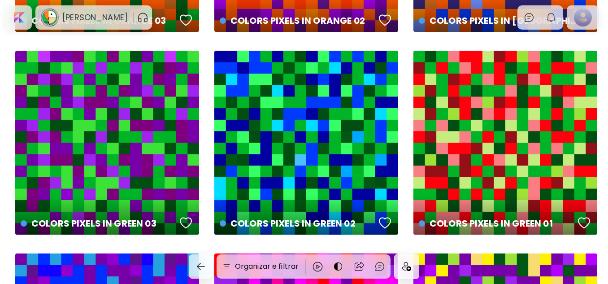
scroll to position [1405, 0]
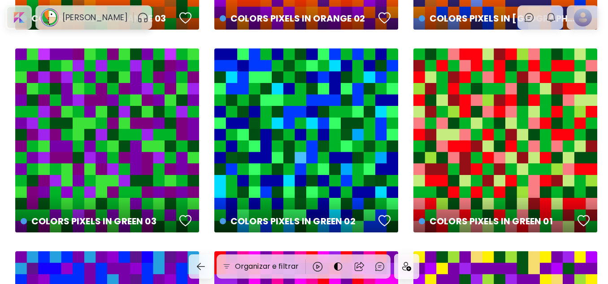
click at [18, 9] on div at bounding box center [18, 17] width 23 height 21
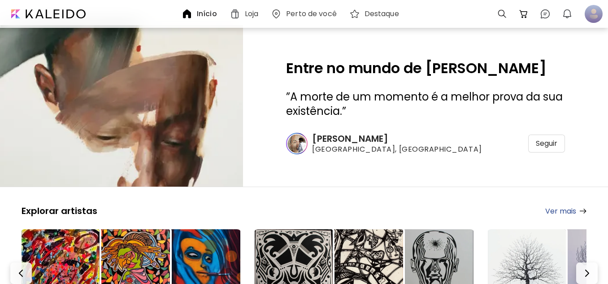
click at [314, 13] on h6 "Perto de você" at bounding box center [311, 13] width 51 height 7
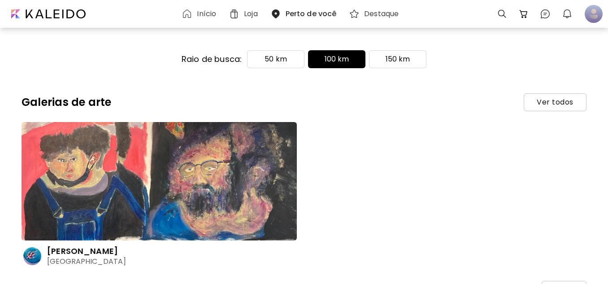
click at [132, 160] on img at bounding box center [159, 181] width 275 height 118
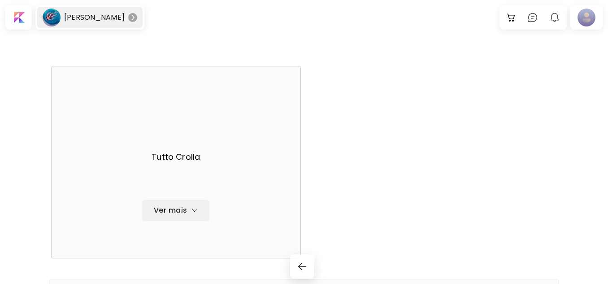
click at [67, 10] on div at bounding box center [89, 17] width 105 height 21
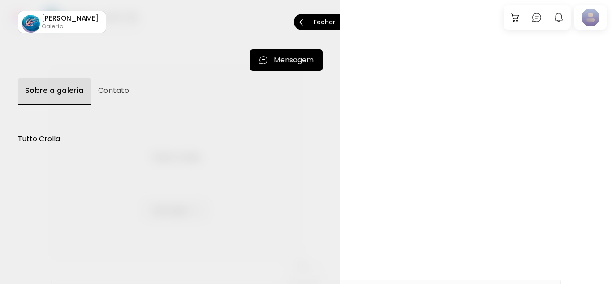
click at [338, 25] on button "Fechar" at bounding box center [317, 22] width 47 height 16
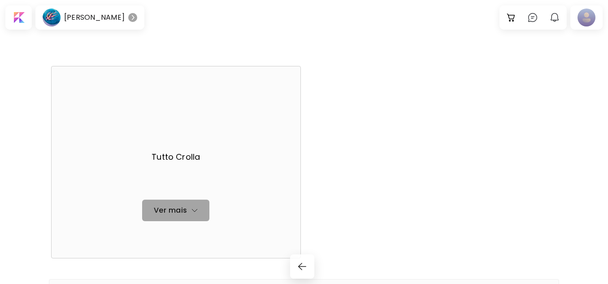
click at [193, 213] on img "button" at bounding box center [194, 210] width 7 height 7
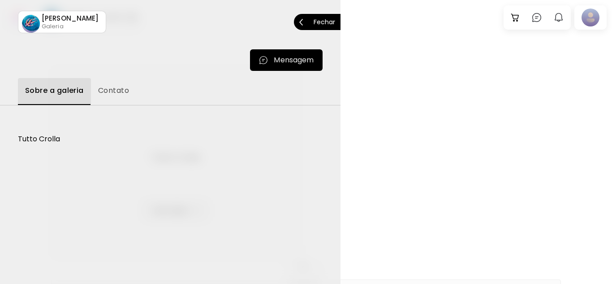
click at [337, 22] on button "Fechar" at bounding box center [317, 22] width 47 height 16
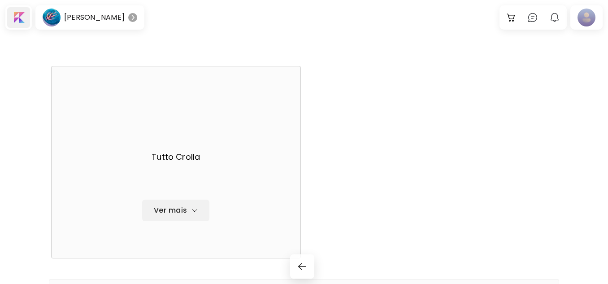
click at [19, 10] on div at bounding box center [18, 17] width 23 height 21
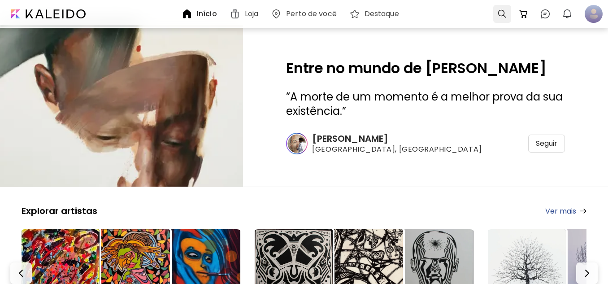
click at [503, 16] on div at bounding box center [502, 14] width 18 height 18
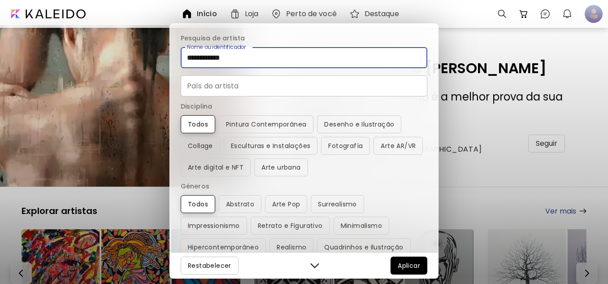
drag, startPoint x: 265, startPoint y: 61, endPoint x: 135, endPoint y: 56, distance: 130.1
click at [135, 56] on div "**********" at bounding box center [304, 142] width 608 height 284
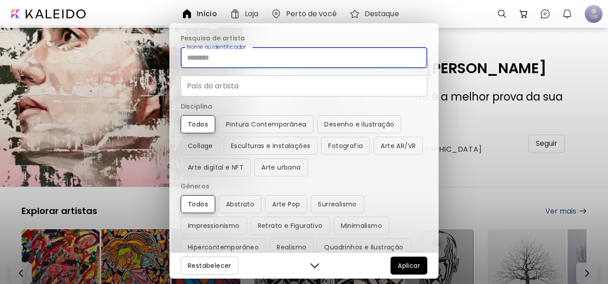
click at [246, 93] on input "País do artista" at bounding box center [304, 85] width 247 height 21
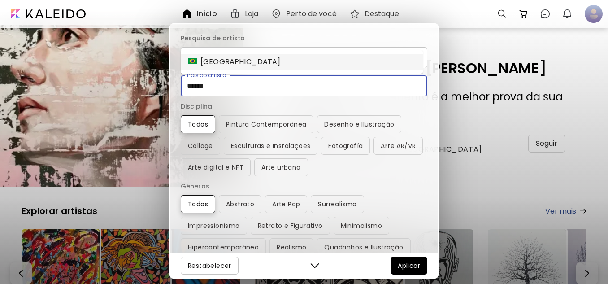
type input "******"
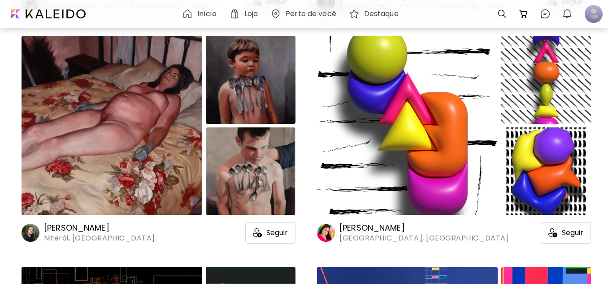
scroll to position [3749, 0]
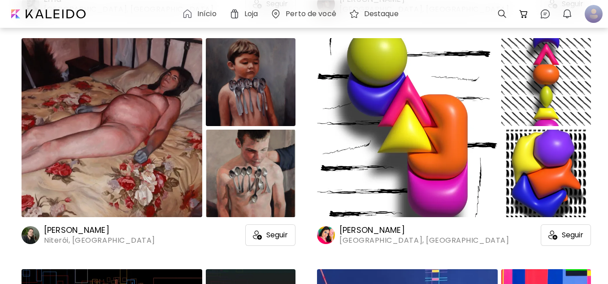
click at [90, 225] on h6 "Caio Pacela" at bounding box center [99, 230] width 111 height 11
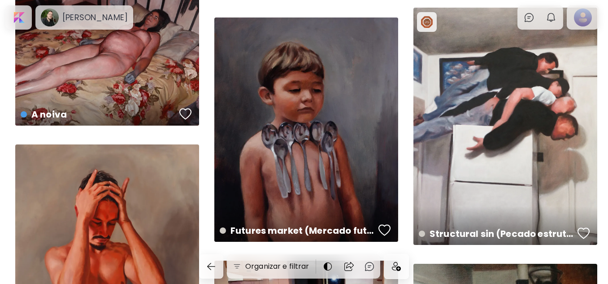
scroll to position [291, 0]
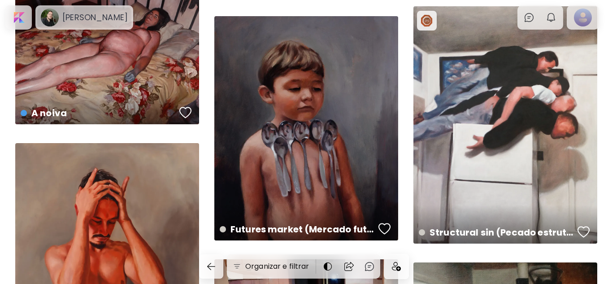
click at [104, 23] on div "Caio Pacela" at bounding box center [84, 17] width 94 height 21
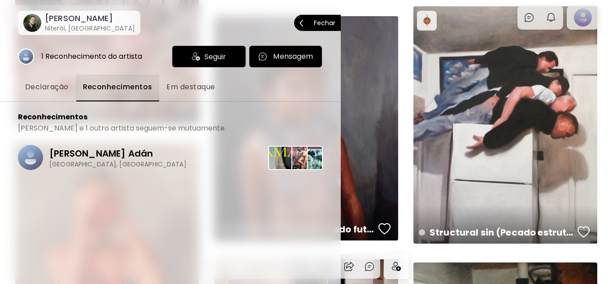
click at [189, 59] on div "Seguir" at bounding box center [209, 57] width 74 height 22
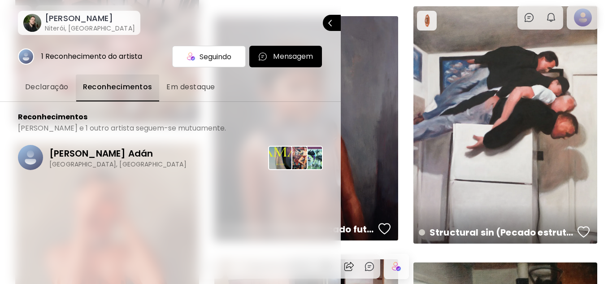
click at [427, 101] on div at bounding box center [304, 142] width 608 height 284
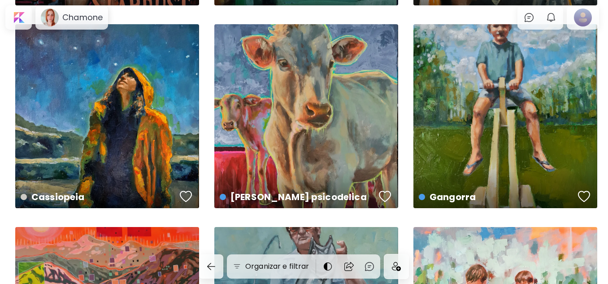
scroll to position [1027, 0]
